Goal: Transaction & Acquisition: Purchase product/service

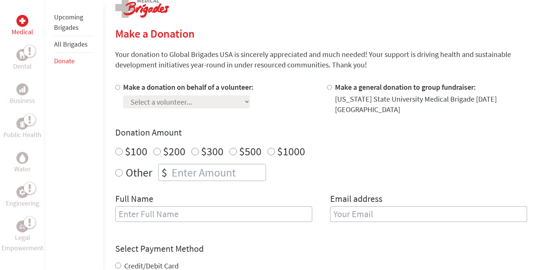
scroll to position [129, 0]
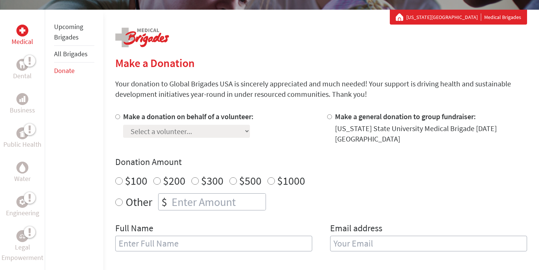
click at [332, 117] on div at bounding box center [331, 128] width 8 height 33
click at [330, 117] on input "Make a general donation to group fundraiser:" at bounding box center [329, 117] width 5 height 5
radio input "true"
click at [119, 116] on div at bounding box center [119, 128] width 8 height 33
click at [118, 116] on input "Make a donation on behalf of a volunteer:" at bounding box center [117, 117] width 5 height 5
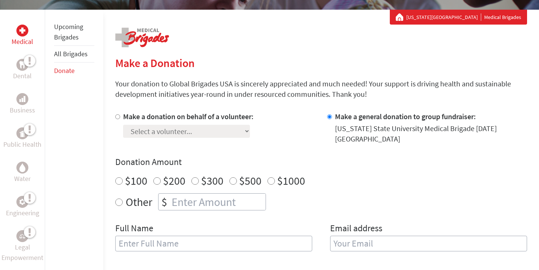
radio input "true"
click at [155, 129] on select "Select a volunteer... [PERSON_NAME] [PERSON_NAME] [PERSON_NAME] [PERSON_NAME] […" at bounding box center [186, 131] width 127 height 13
select select "D0062E1F-6CC9-11EF-BF8B-42010A8A0043"
click at [271, 179] on input "$1000" at bounding box center [270, 181] width 7 height 7
radio input "true"
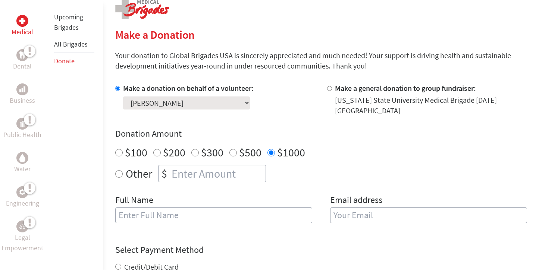
scroll to position [0, 0]
